Goal: Find specific page/section: Find specific page/section

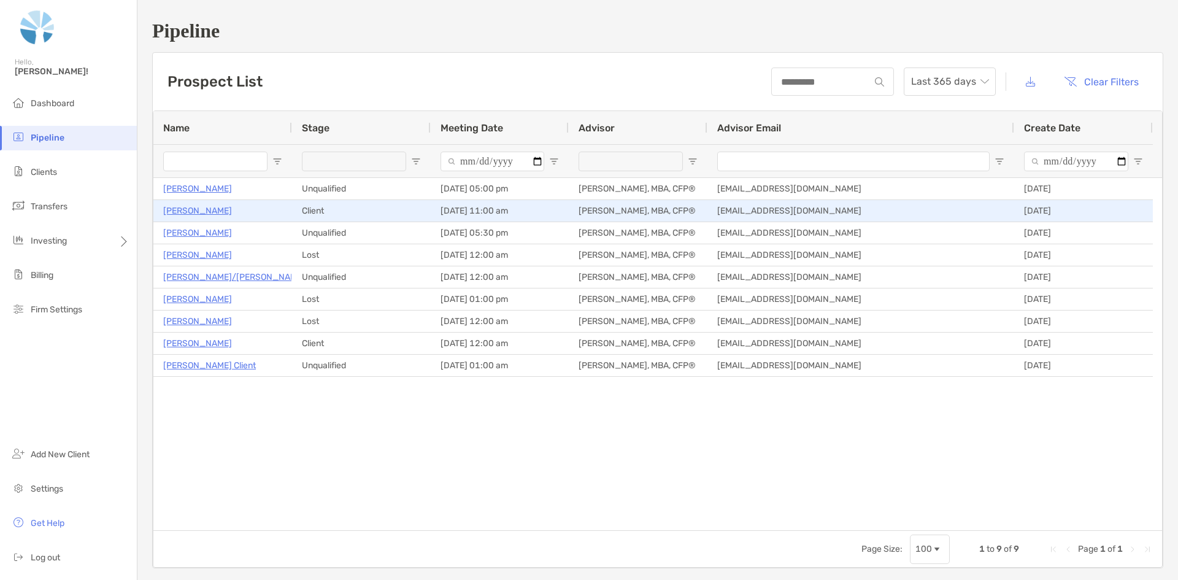
click at [183, 207] on p "[PERSON_NAME]" at bounding box center [197, 210] width 69 height 15
